Goal: Task Accomplishment & Management: Manage account settings

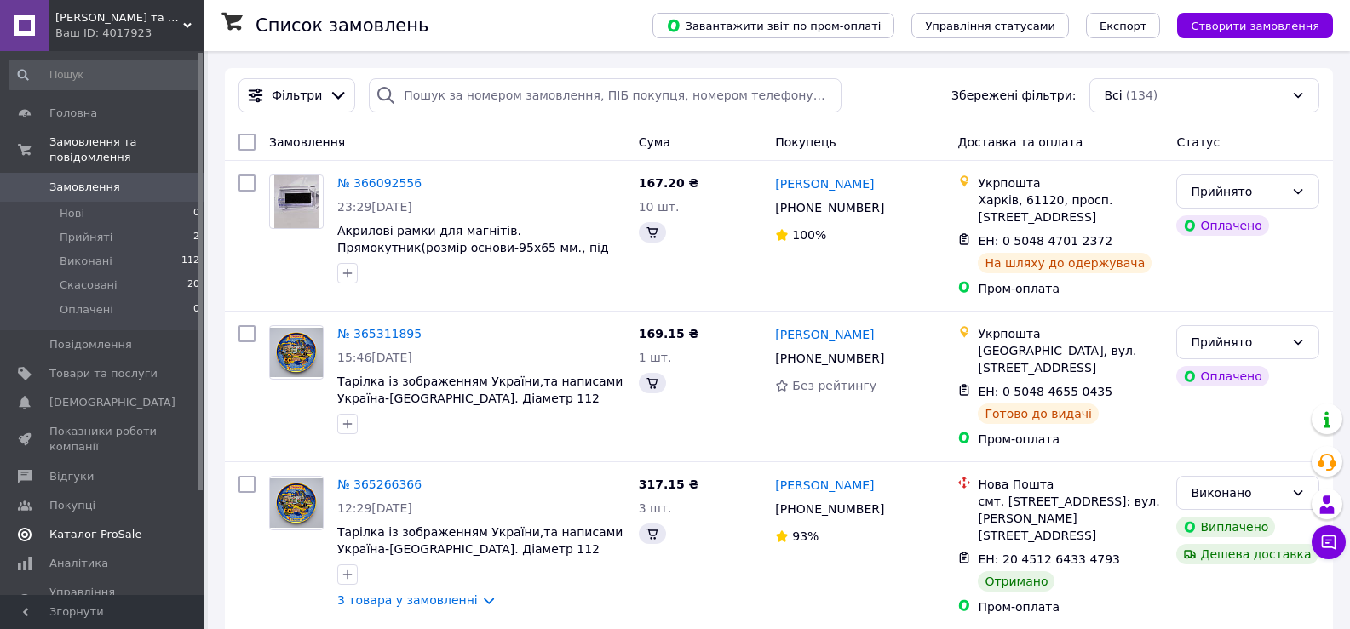
scroll to position [85, 0]
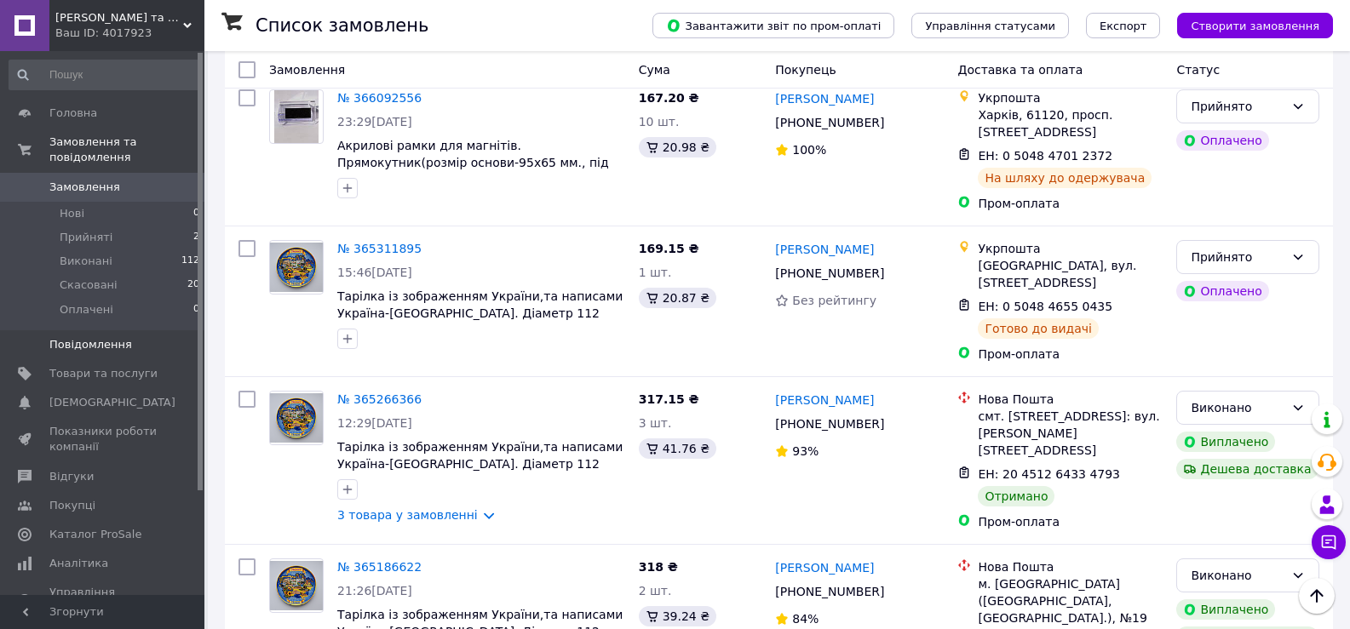
click at [95, 337] on span "Повідомлення" at bounding box center [90, 344] width 83 height 15
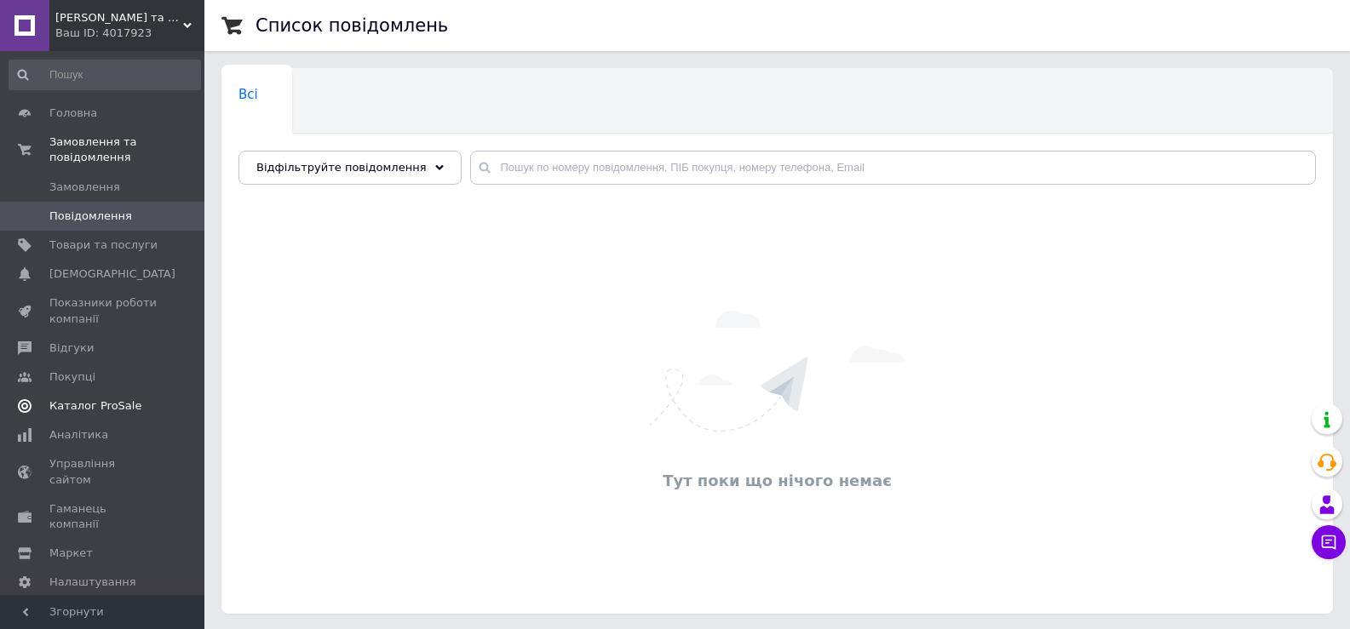
click at [108, 399] on span "Каталог ProSale" at bounding box center [95, 406] width 92 height 15
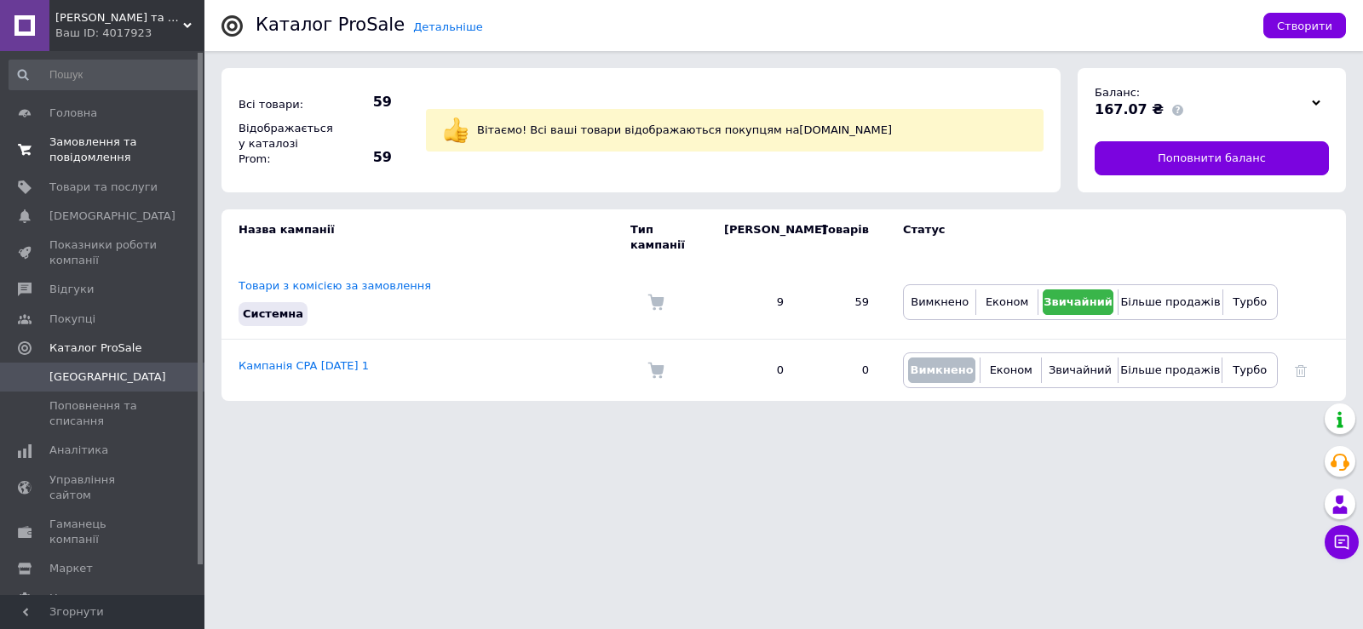
click at [110, 146] on span "Замовлення та повідомлення" at bounding box center [103, 150] width 108 height 31
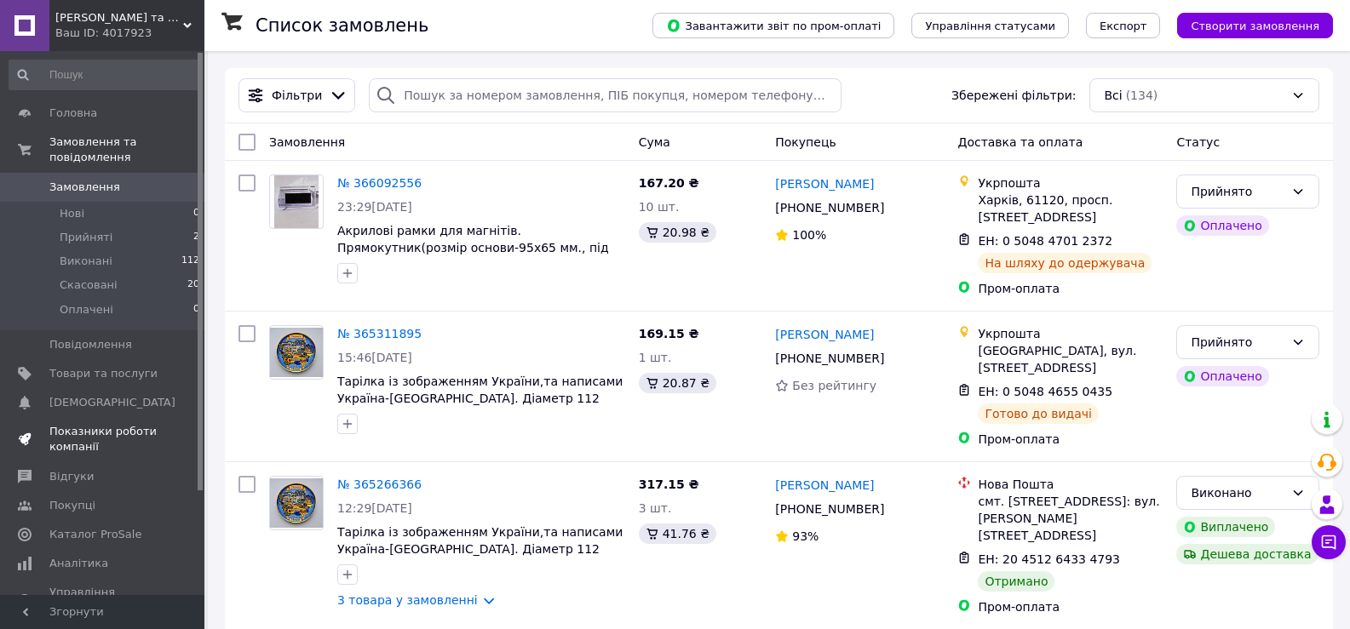
click at [102, 424] on span "Показники роботи компанії" at bounding box center [103, 439] width 108 height 31
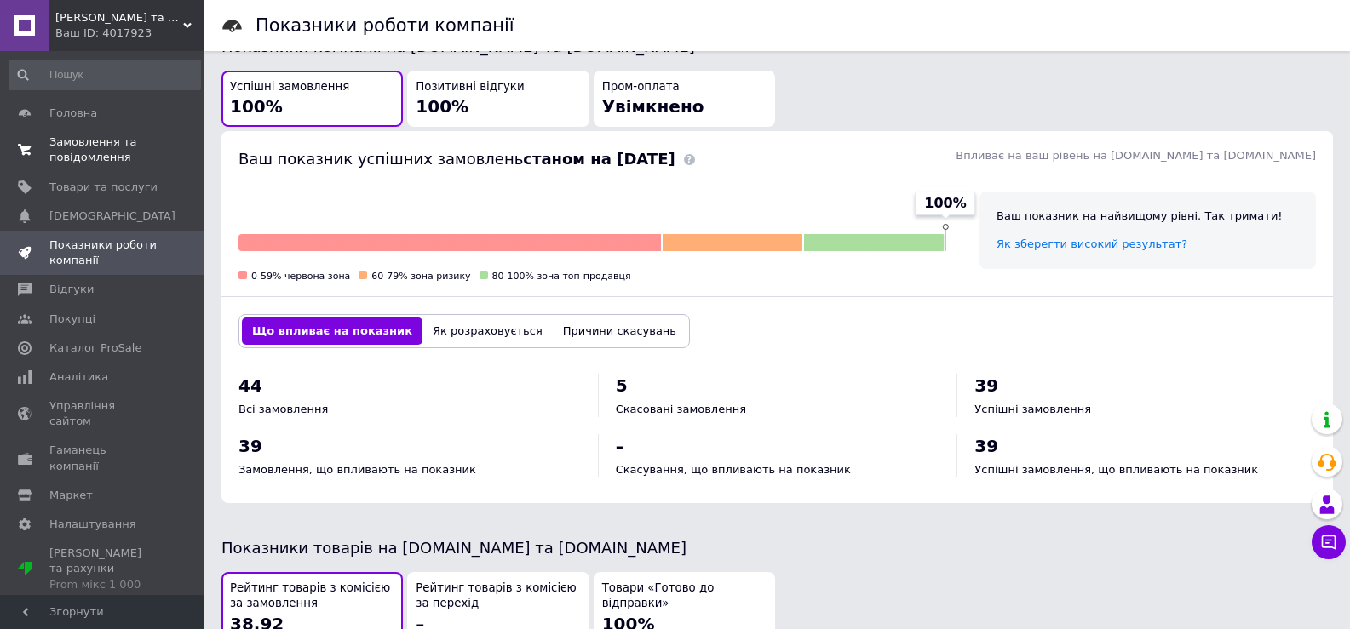
scroll to position [283, 0]
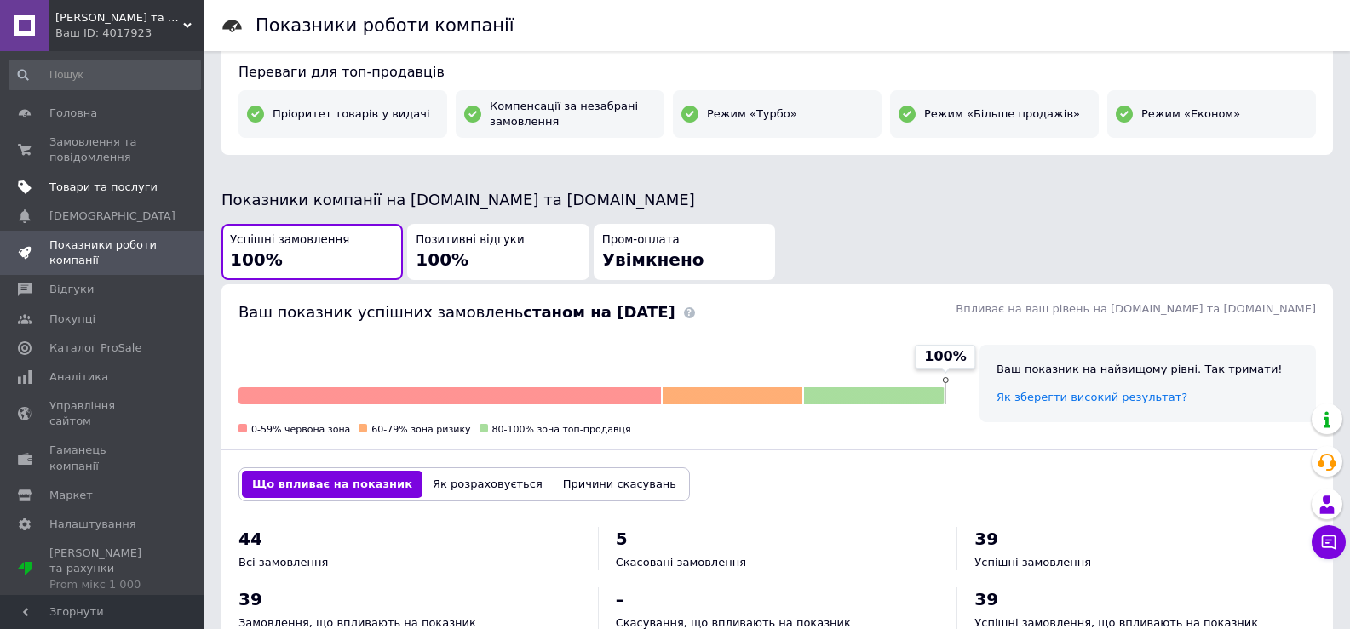
click at [100, 199] on link "Товари та послуги" at bounding box center [105, 187] width 210 height 29
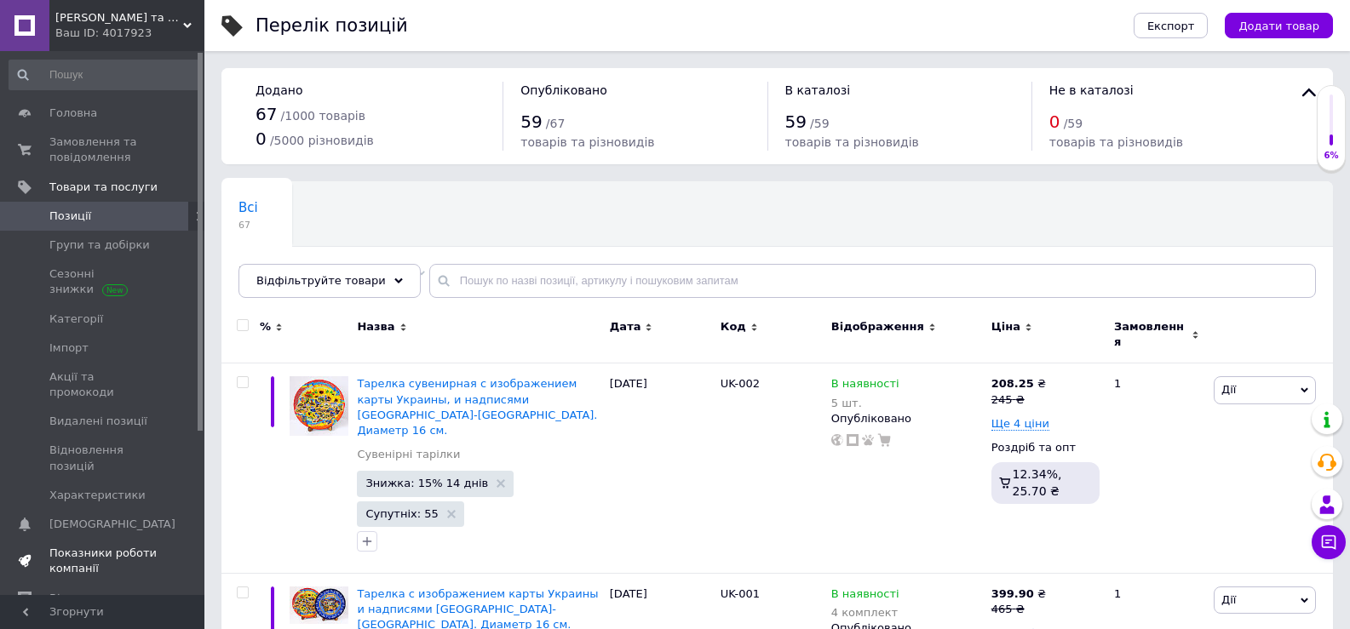
click at [97, 546] on span "Показники роботи компанії" at bounding box center [103, 561] width 108 height 31
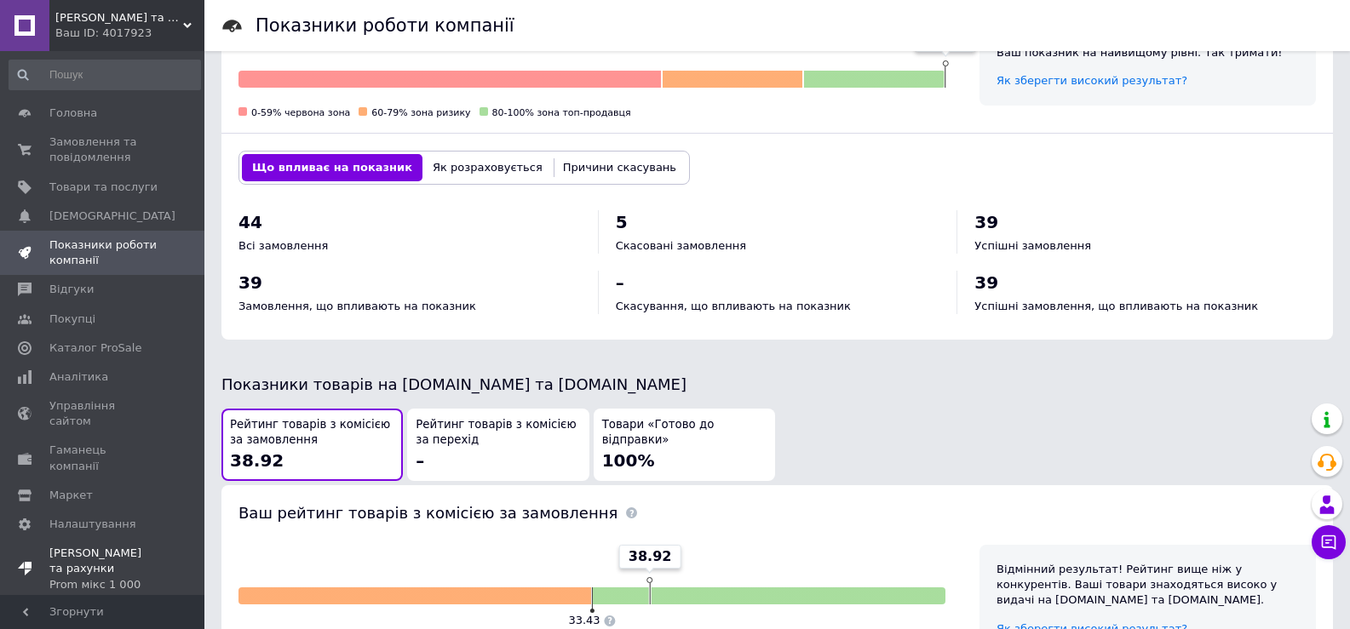
scroll to position [596, 0]
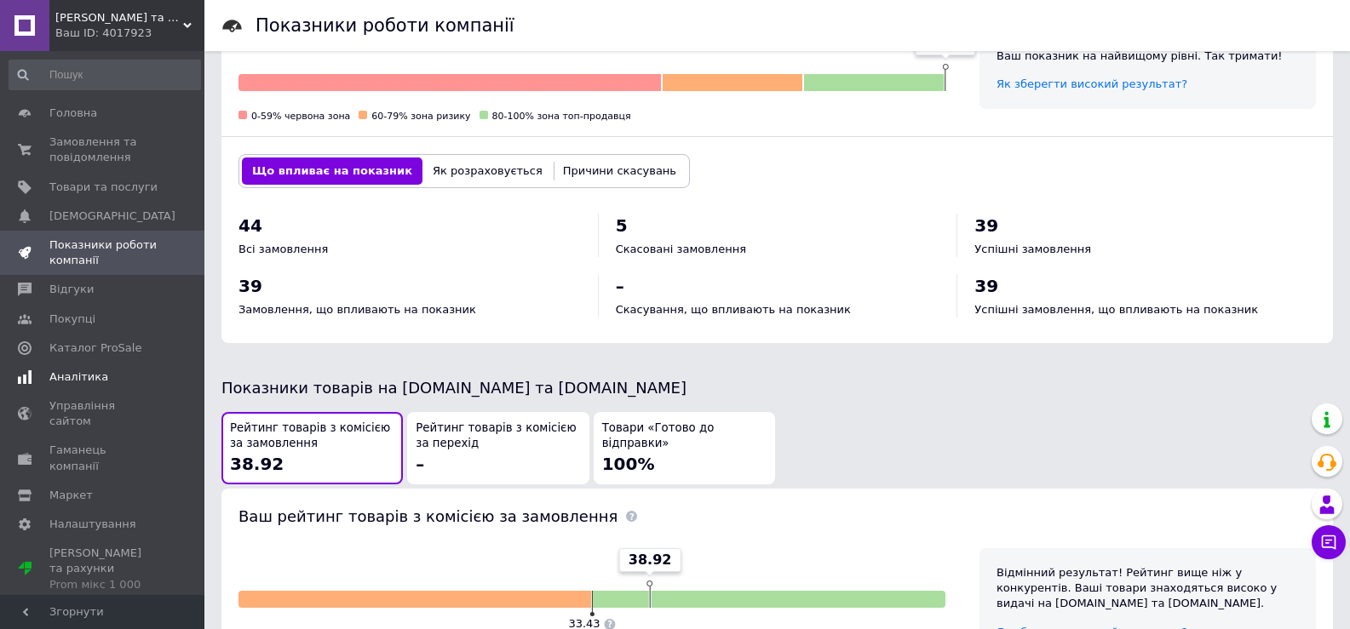
click at [76, 374] on span "Аналітика" at bounding box center [78, 377] width 59 height 15
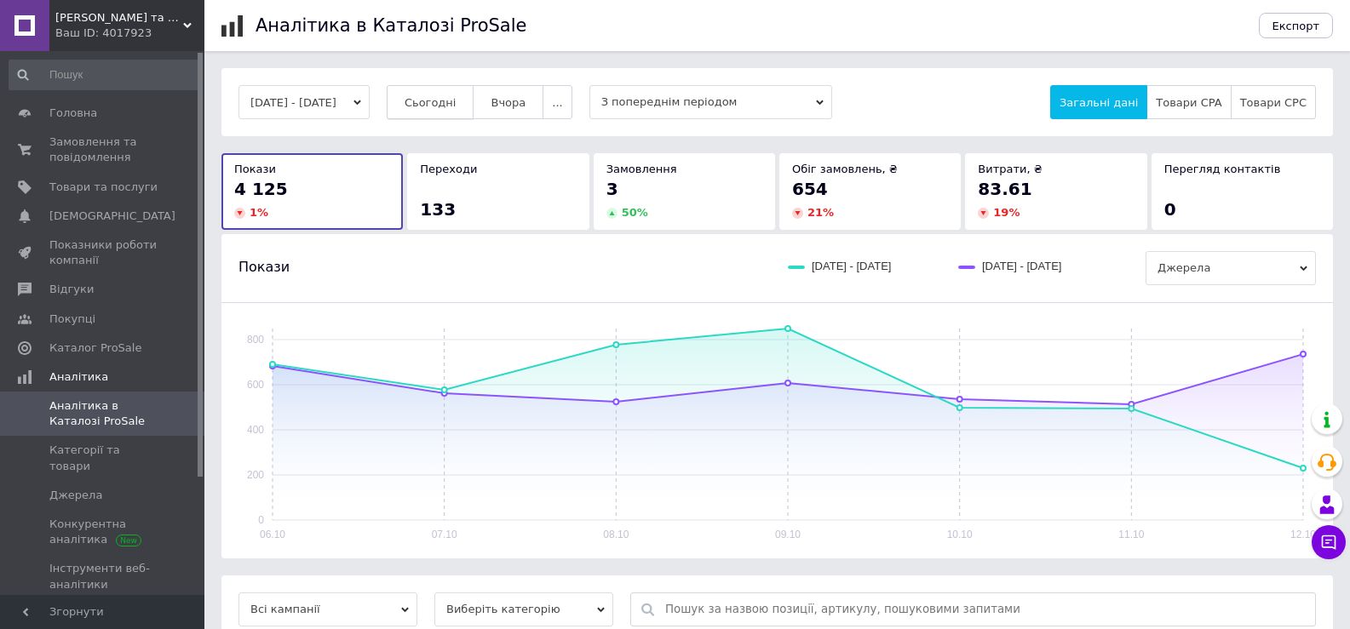
click at [456, 100] on span "Сьогодні" at bounding box center [431, 102] width 52 height 13
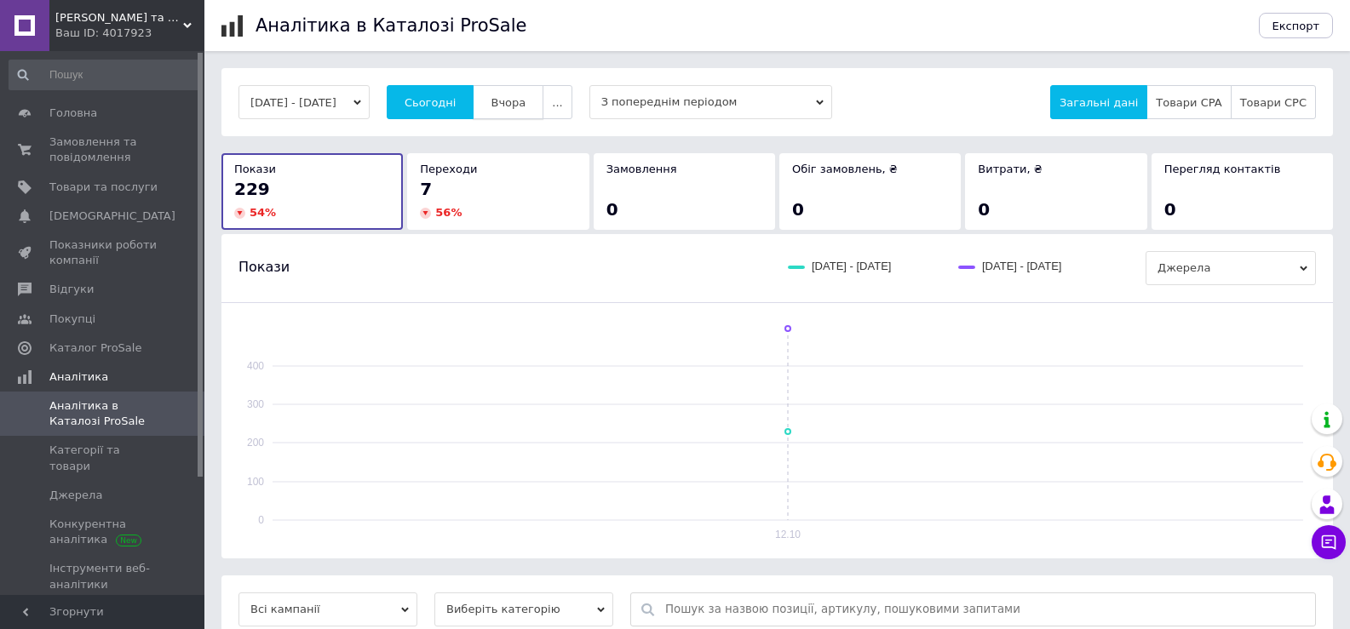
click at [525, 102] on span "Вчора" at bounding box center [508, 102] width 35 height 13
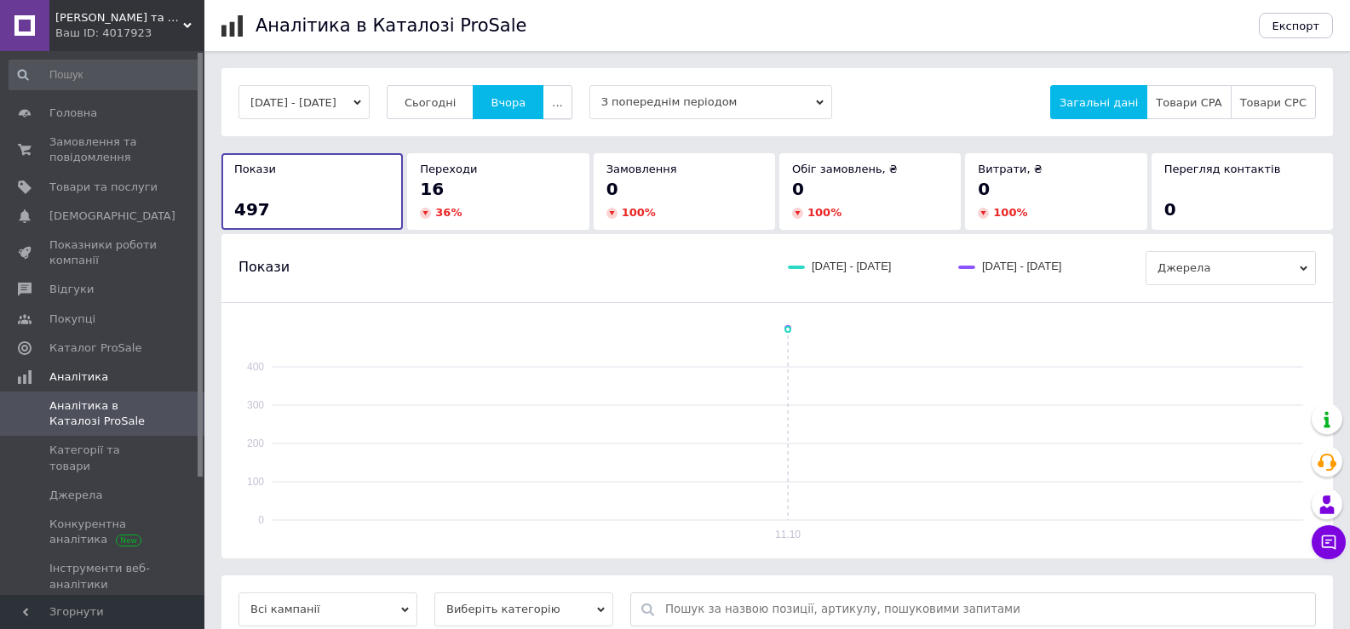
click at [571, 107] on button "..." at bounding box center [557, 102] width 29 height 34
click at [554, 267] on span "60-10 днів" at bounding box center [524, 268] width 60 height 13
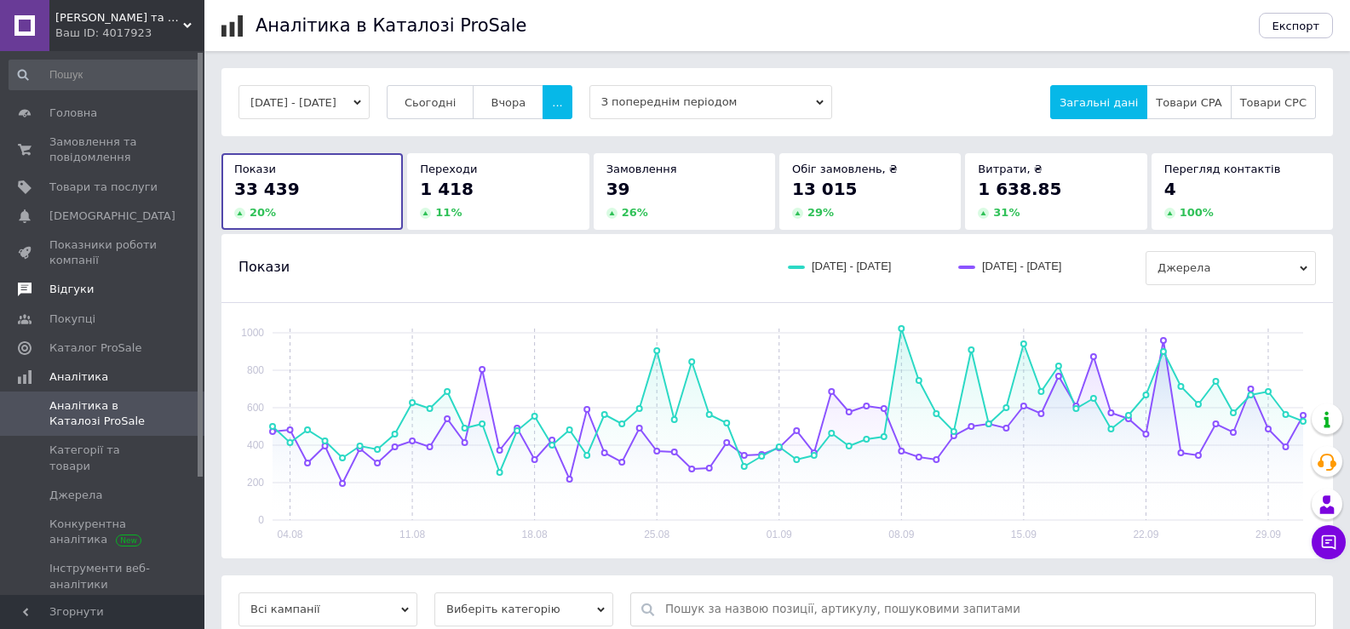
click at [67, 287] on span "Відгуки" at bounding box center [71, 289] width 44 height 15
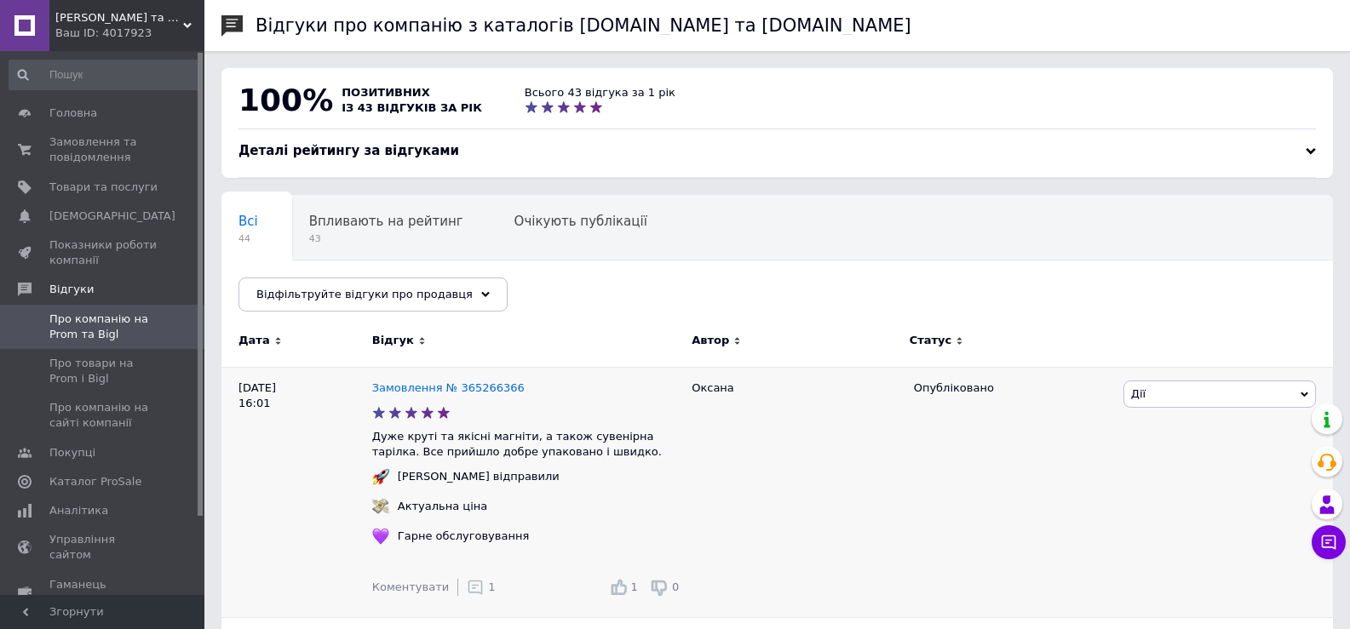
click at [488, 591] on span "1" at bounding box center [491, 587] width 7 height 13
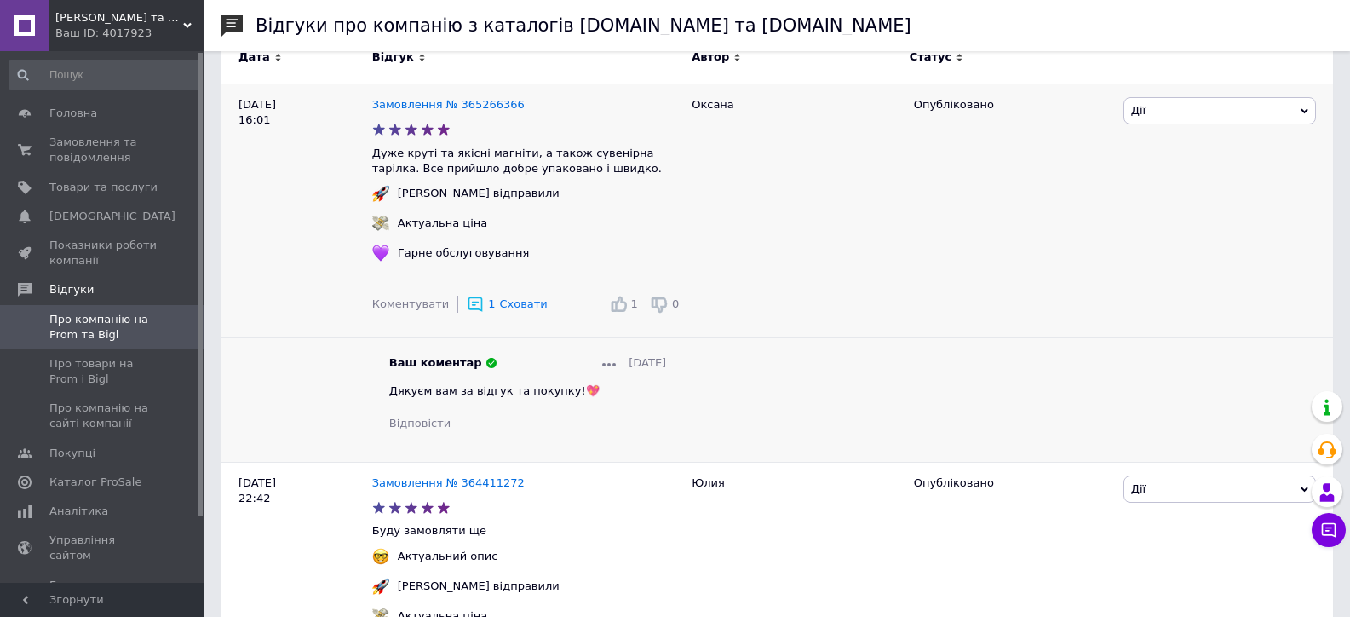
scroll to position [341, 0]
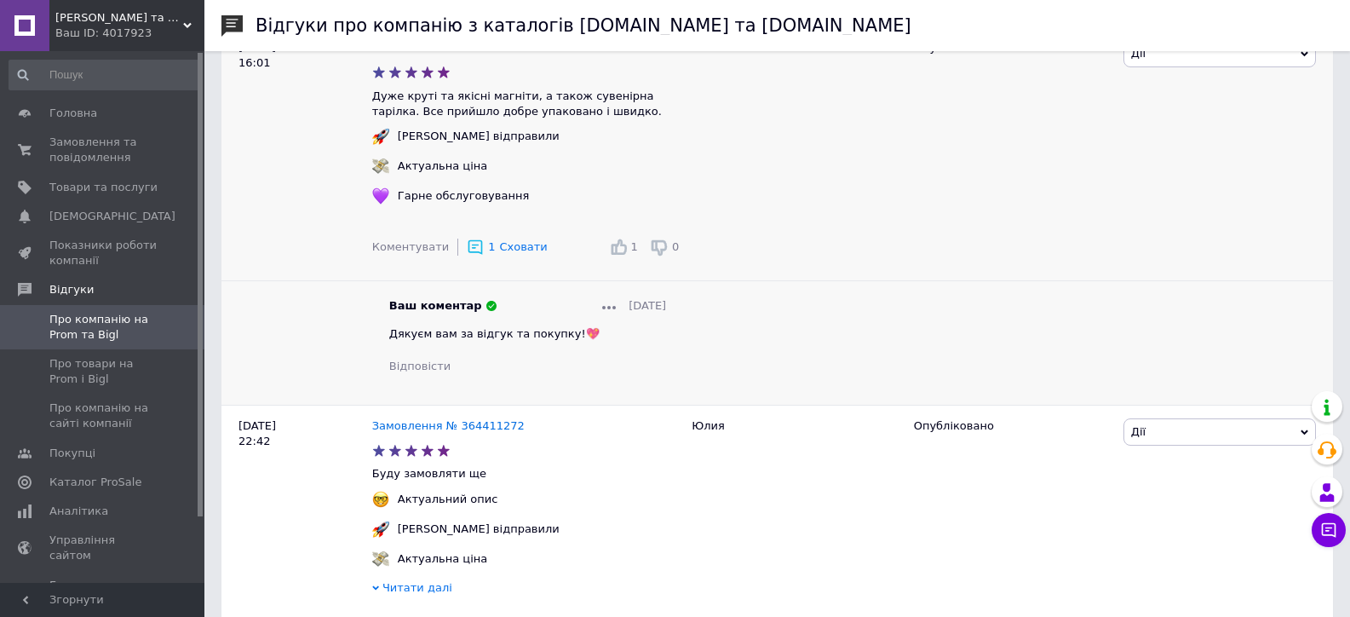
click at [602, 302] on div at bounding box center [609, 305] width 14 height 15
click at [627, 336] on span "Редагувати" at bounding box center [648, 330] width 67 height 13
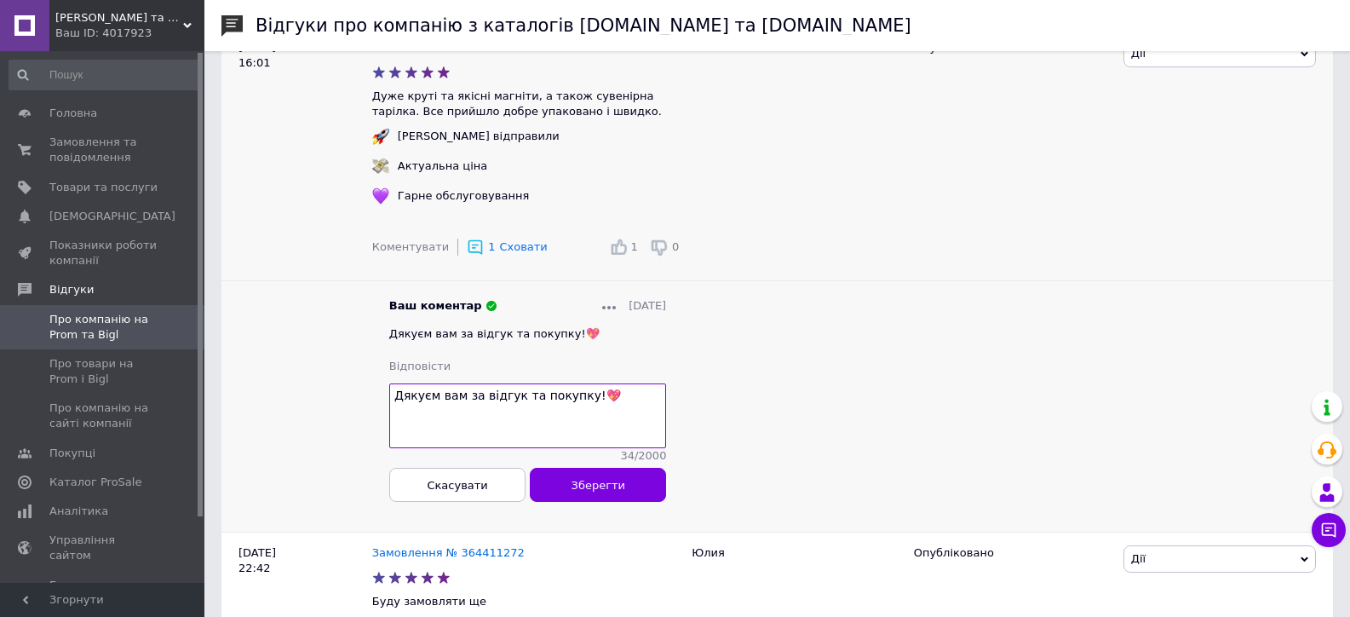
click at [727, 347] on div "Оксана" at bounding box center [793, 278] width 221 height 505
click at [95, 146] on span "Замовлення та повідомлення" at bounding box center [103, 150] width 108 height 31
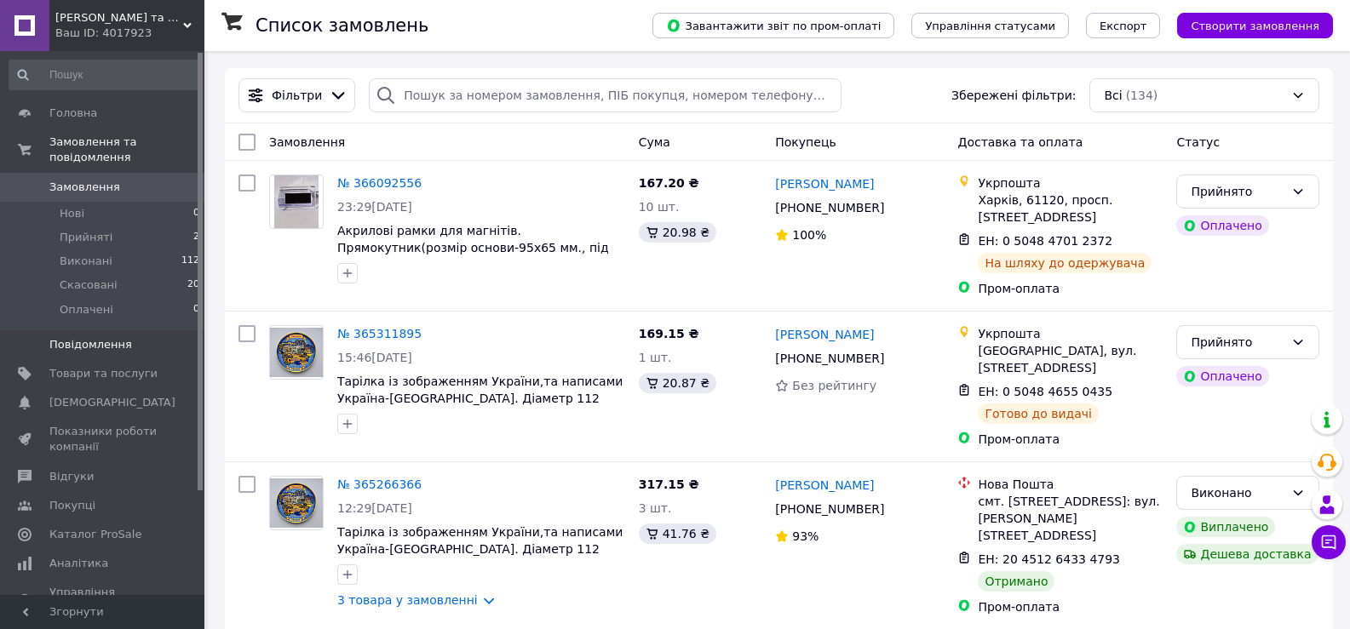
click at [92, 337] on span "Повідомлення" at bounding box center [90, 344] width 83 height 15
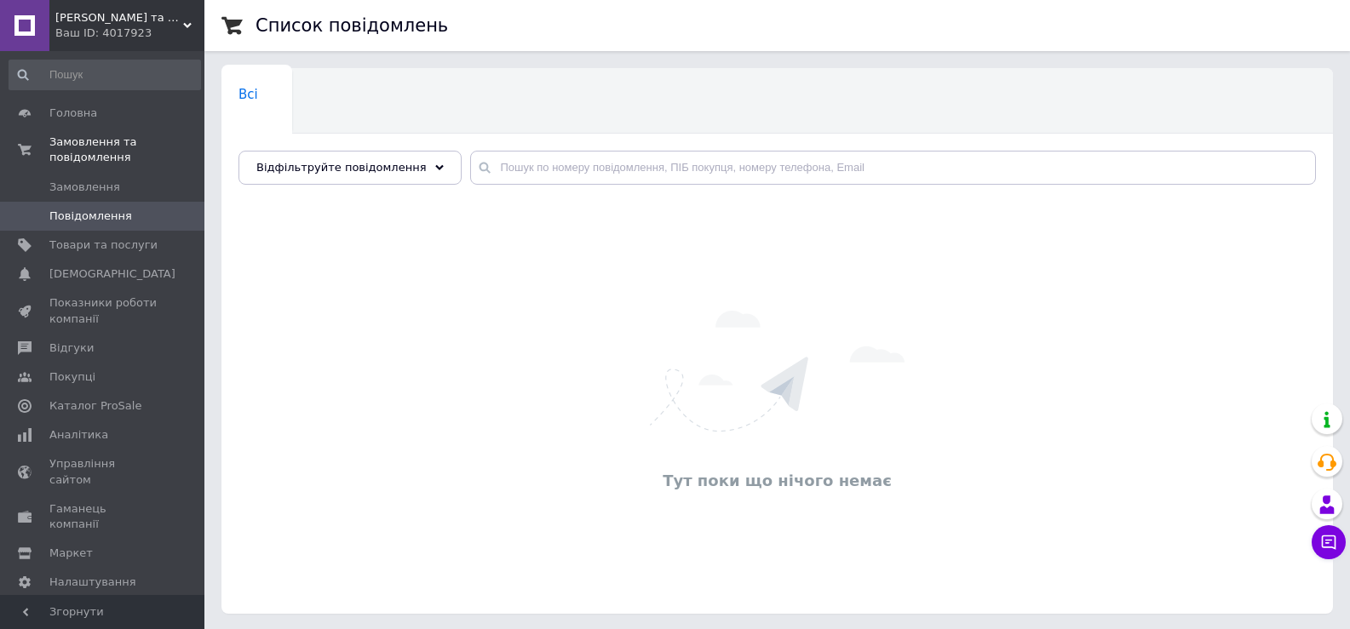
click at [101, 5] on div "[PERSON_NAME] та Подарунків. Ваш ID: 4017923" at bounding box center [126, 25] width 155 height 51
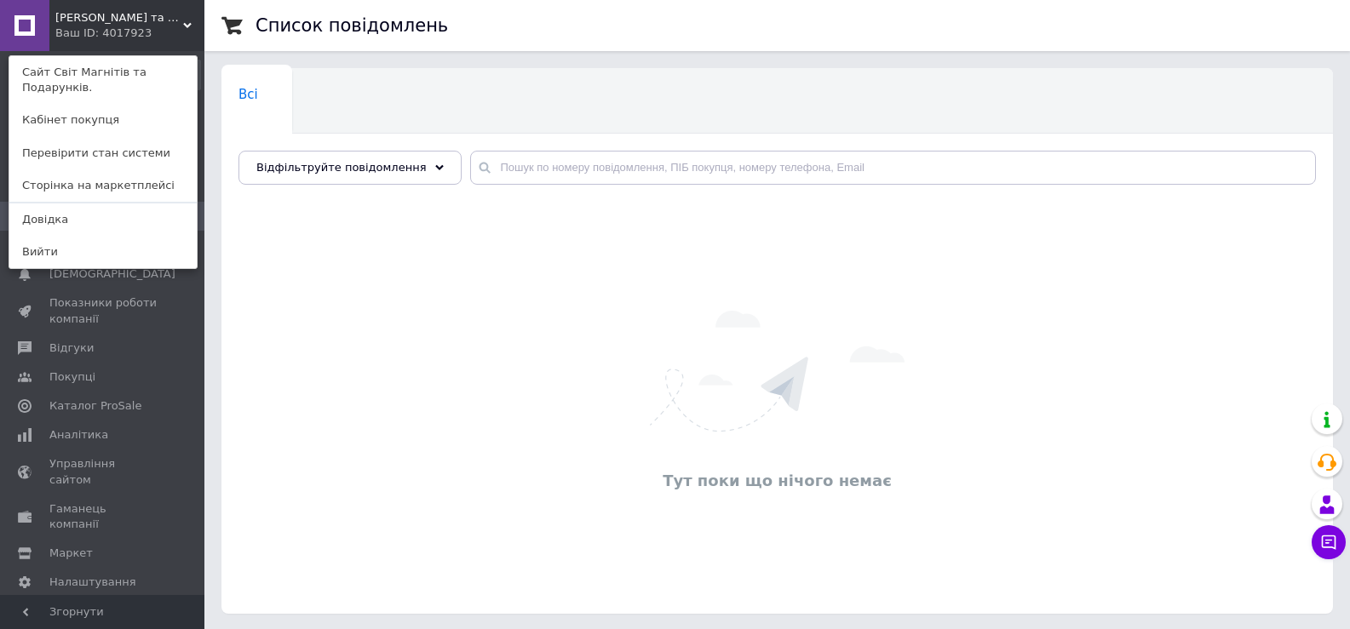
click at [148, 24] on span "[PERSON_NAME] та Подарунків." at bounding box center [119, 17] width 128 height 15
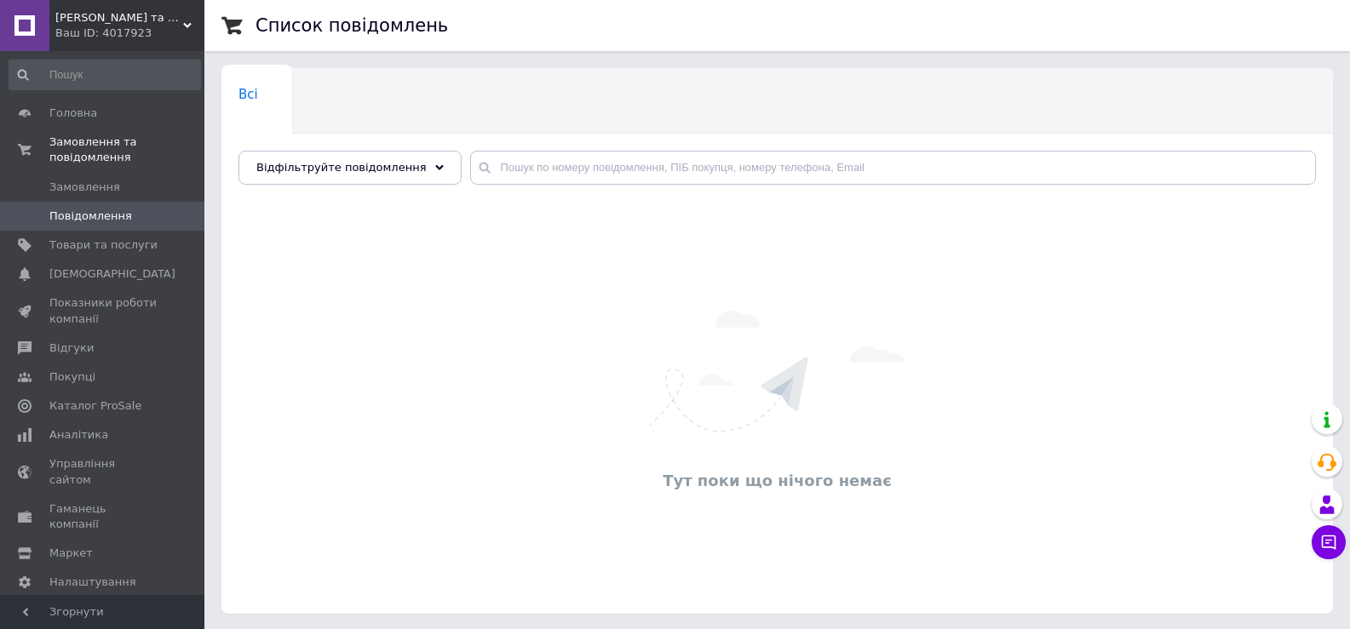
click at [148, 24] on span "[PERSON_NAME] та Подарунків." at bounding box center [119, 17] width 128 height 15
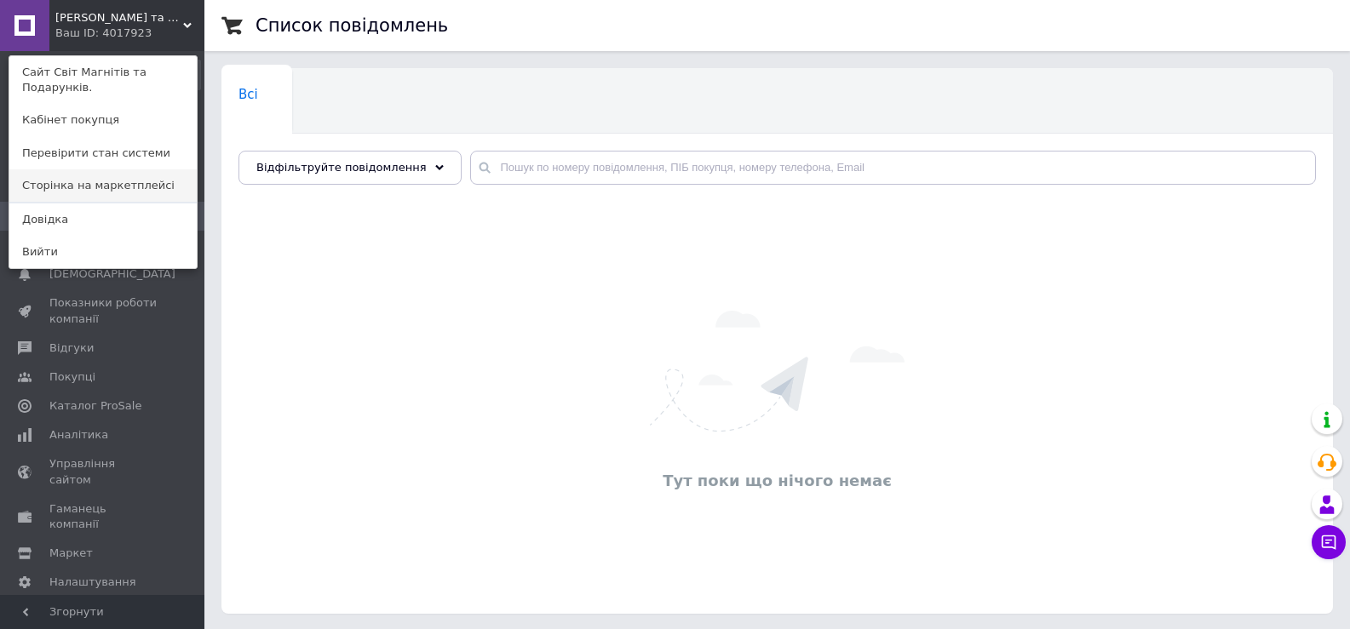
click at [153, 169] on link "Сторінка на маркетплейсі" at bounding box center [102, 185] width 187 height 32
